Goal: Task Accomplishment & Management: Use online tool/utility

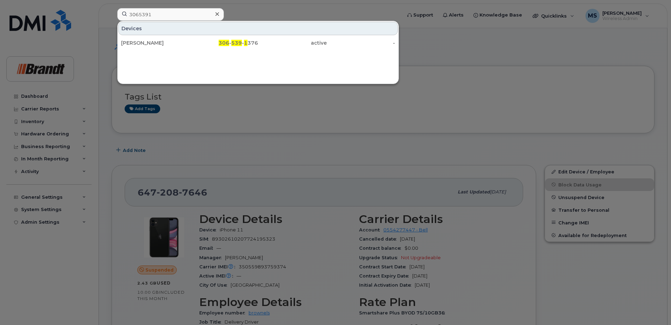
type input "3065391"
click at [255, 45] on div "306 - 539 - 1 376" at bounding box center [224, 42] width 69 height 7
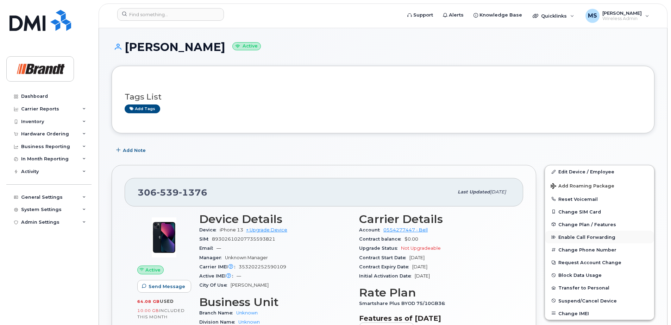
click at [584, 237] on span "Enable Call Forwarding" at bounding box center [587, 237] width 57 height 5
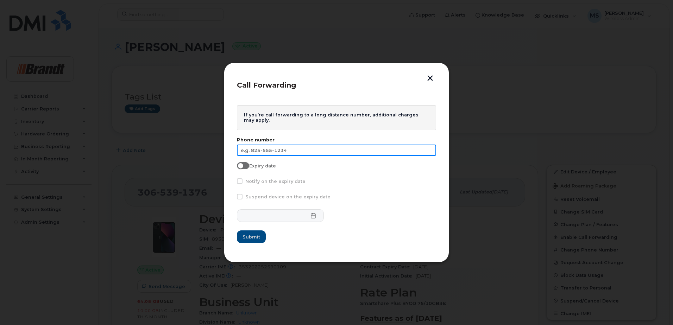
click at [383, 150] on input "text" at bounding box center [336, 150] width 199 height 11
type input "[PHONE_NUMBER]"
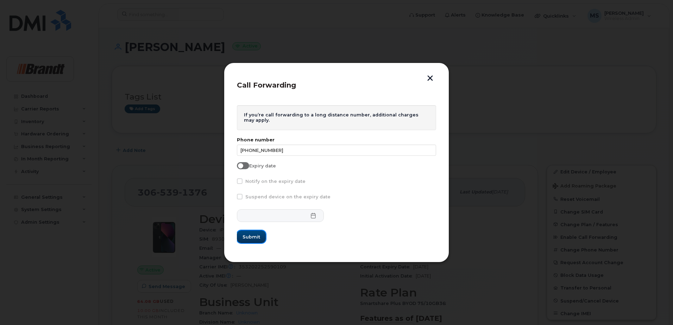
click at [248, 241] on button "Submit" at bounding box center [251, 237] width 29 height 13
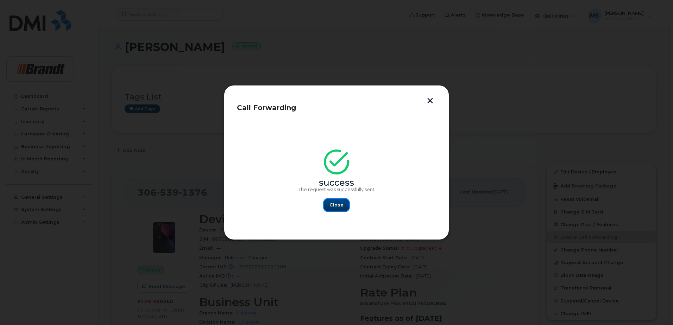
drag, startPoint x: 332, startPoint y: 203, endPoint x: 339, endPoint y: 204, distance: 7.5
click at [332, 203] on span "Close" at bounding box center [337, 205] width 14 height 7
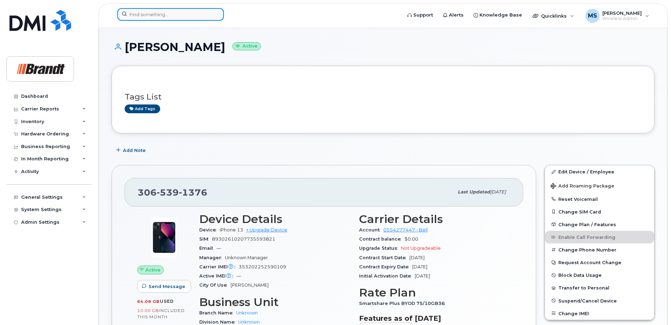
click at [184, 15] on input at bounding box center [170, 14] width 107 height 13
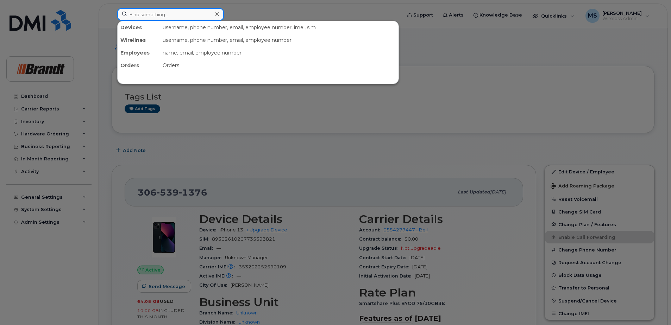
paste input "5879860292"
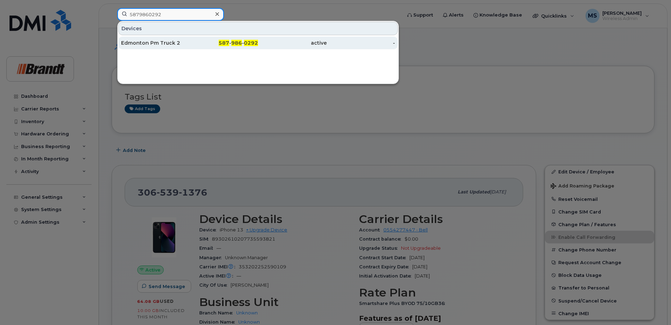
type input "5879860292"
click at [224, 40] on span "587" at bounding box center [224, 43] width 11 height 6
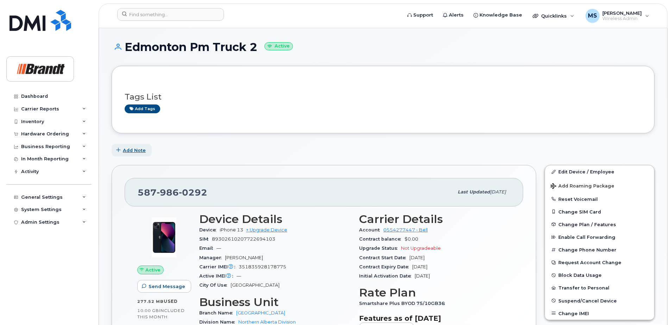
click at [140, 148] on span "Add Note" at bounding box center [134, 150] width 23 height 7
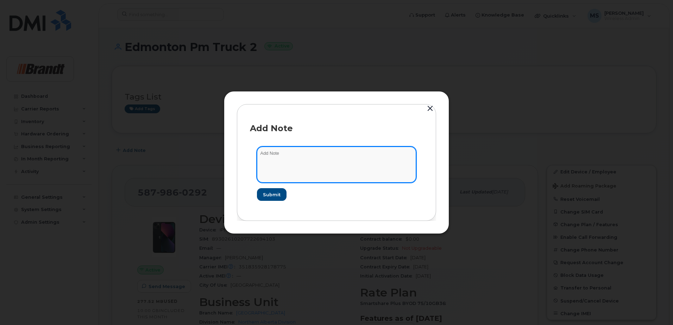
click at [312, 166] on textarea at bounding box center [336, 165] width 159 height 36
type textarea "Used by PM tech [PERSON_NAME]"
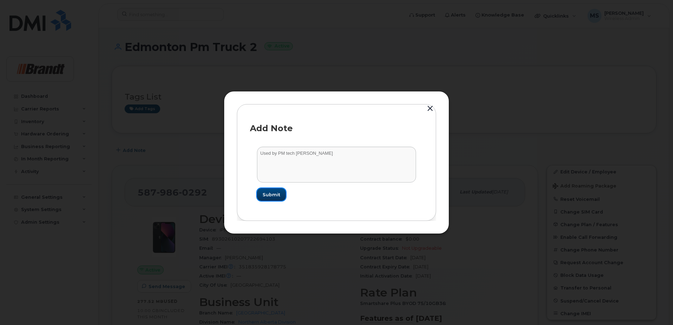
click at [274, 194] on span "Submit" at bounding box center [272, 195] width 18 height 7
